Goal: Task Accomplishment & Management: Use online tool/utility

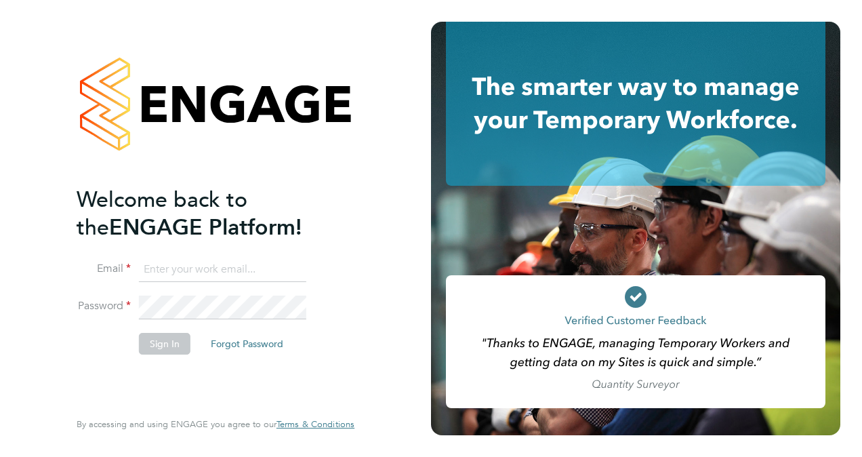
type input "[PERSON_NAME][EMAIL_ADDRESS][PERSON_NAME][DOMAIN_NAME]"
click at [161, 344] on button "Sign In" at bounding box center [165, 344] width 52 height 22
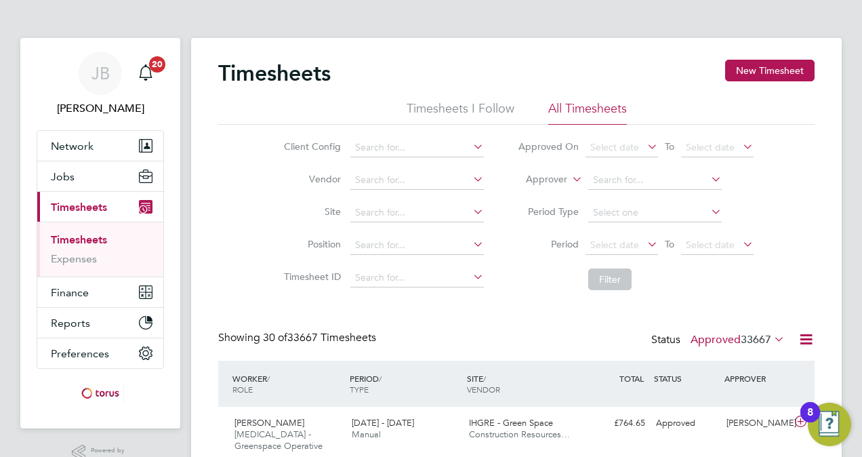
click at [772, 335] on icon at bounding box center [772, 339] width 0 height 19
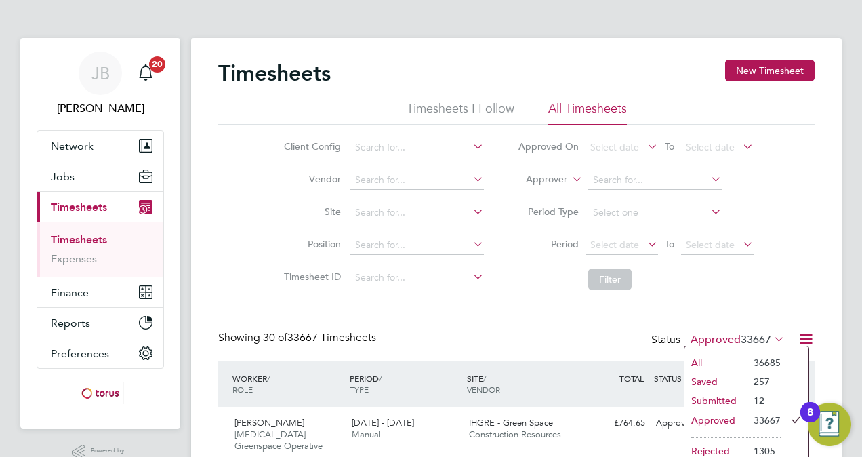
click at [709, 397] on li "Submitted" at bounding box center [716, 400] width 62 height 19
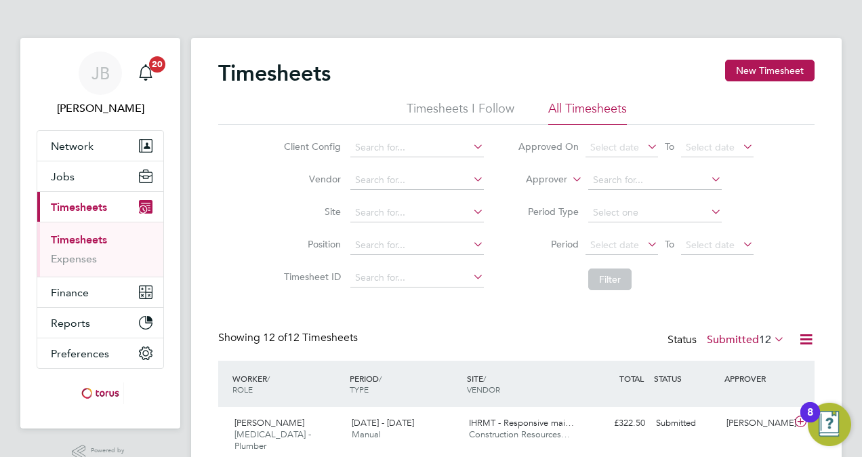
click at [474, 111] on li "Timesheets I Follow" at bounding box center [461, 112] width 108 height 24
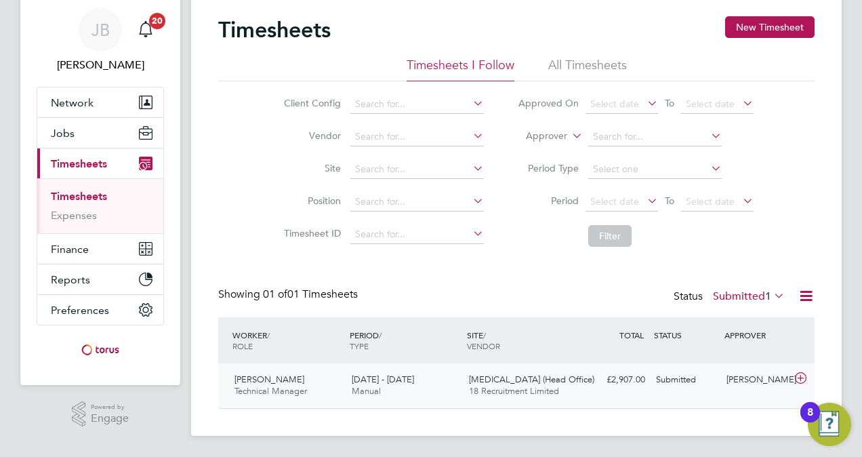
click at [628, 382] on div "£2,907.00 Submitted" at bounding box center [615, 380] width 71 height 22
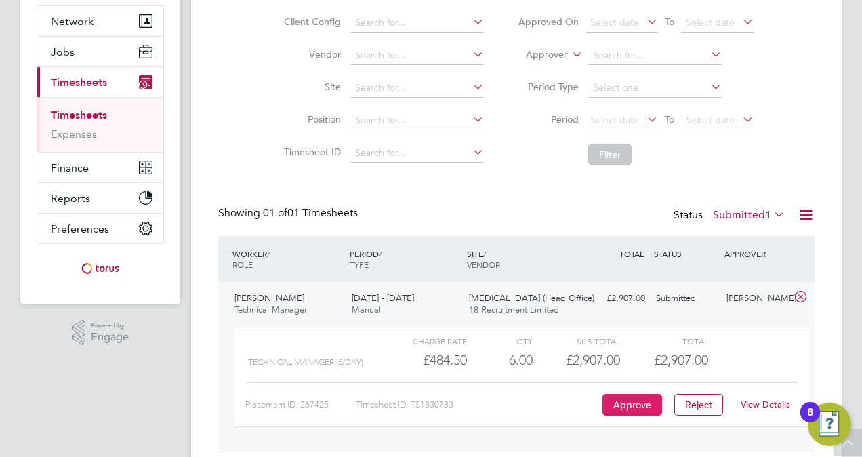
click at [645, 397] on button "Approve" at bounding box center [633, 405] width 60 height 22
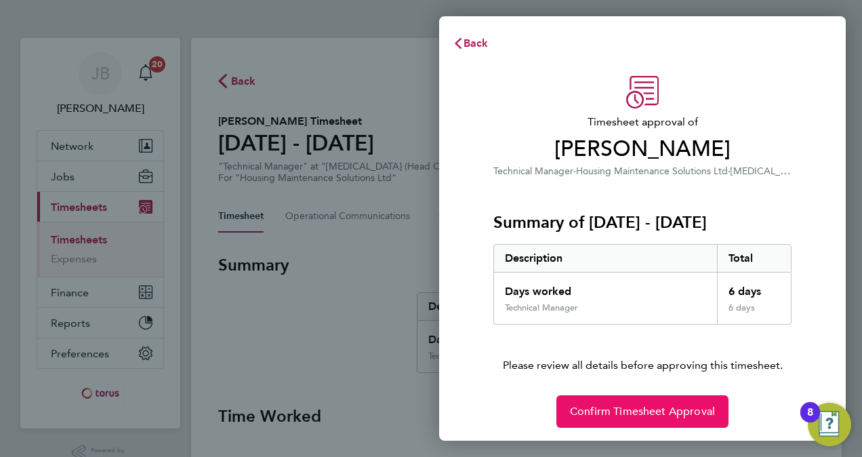
click at [639, 411] on span "Confirm Timesheet Approval" at bounding box center [642, 412] width 145 height 14
